Goal: Use online tool/utility: Utilize a website feature to perform a specific function

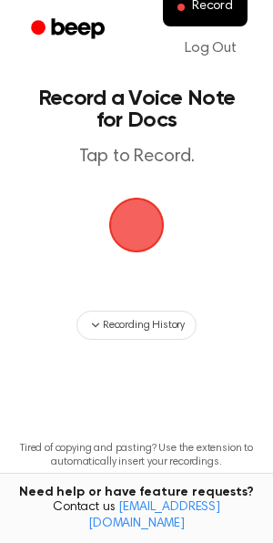
click at [124, 228] on span "button" at bounding box center [136, 225] width 51 height 51
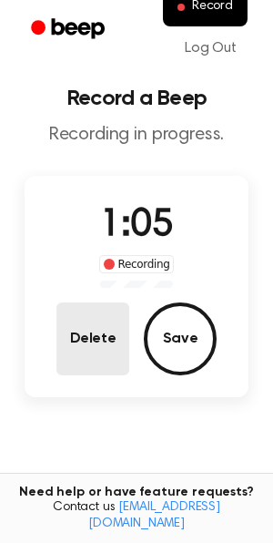
click at [87, 360] on button "Delete" at bounding box center [92, 339] width 73 height 73
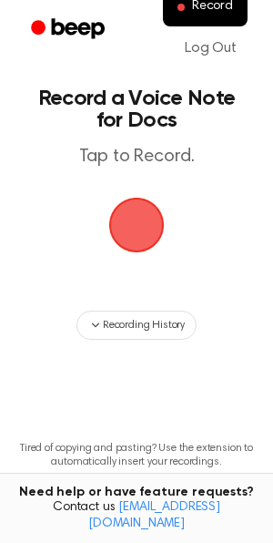
click at [146, 223] on span "button" at bounding box center [137, 225] width 59 height 59
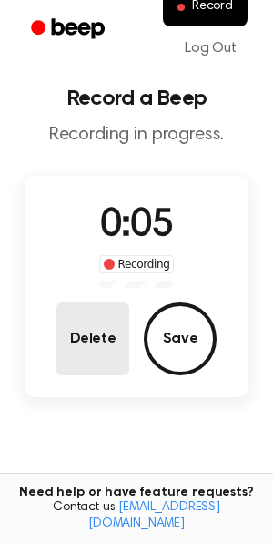
click at [73, 313] on button "Delete" at bounding box center [92, 339] width 73 height 73
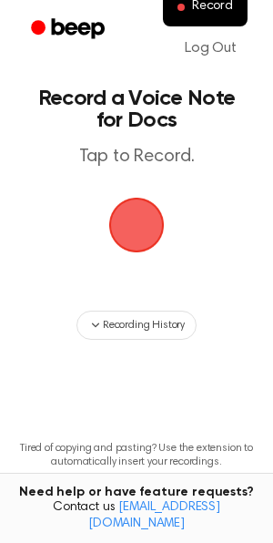
click at [73, 313] on div "Recording History" at bounding box center [137, 325] width 244 height 29
click at [140, 228] on span "button" at bounding box center [136, 225] width 51 height 51
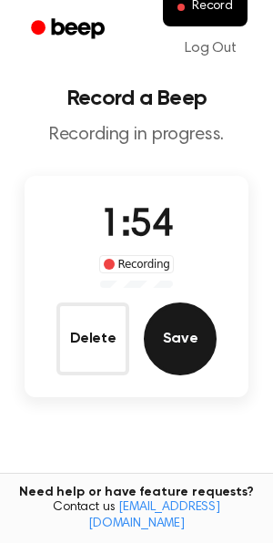
click at [174, 337] on button "Save" at bounding box center [180, 339] width 73 height 73
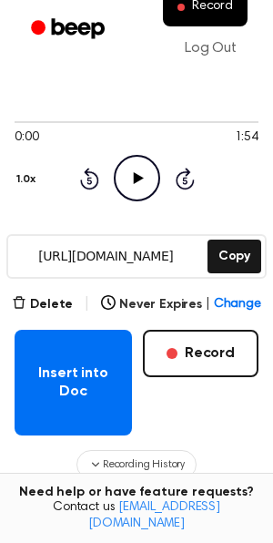
scroll to position [118, 0]
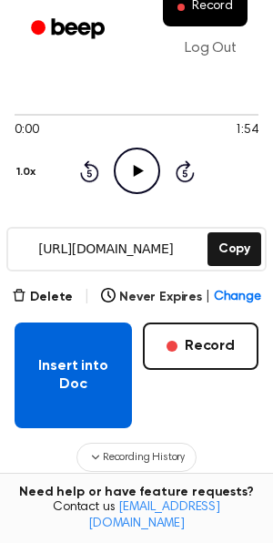
click at [77, 384] on button "Insert into Doc" at bounding box center [74, 376] width 118 height 106
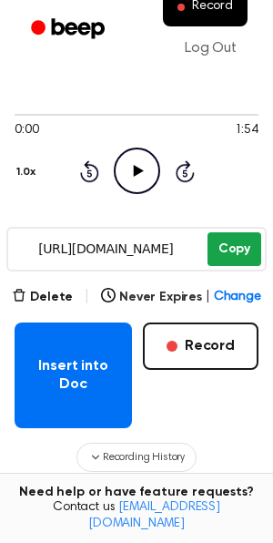
click at [240, 235] on button "Copy" at bounding box center [235, 249] width 54 height 34
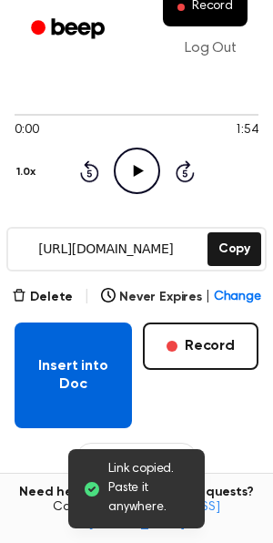
click at [75, 370] on button "Insert into Doc" at bounding box center [74, 376] width 118 height 106
